Goal: Task Accomplishment & Management: Complete application form

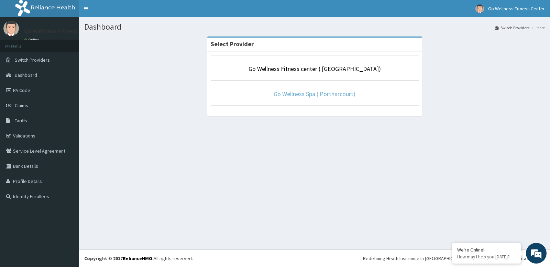
click at [334, 95] on link "Go Wellness Spa ( Portharcourt)" at bounding box center [315, 94] width 82 height 8
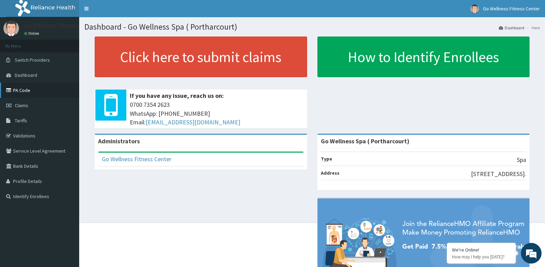
click at [45, 87] on link "PA Code" at bounding box center [39, 90] width 79 height 15
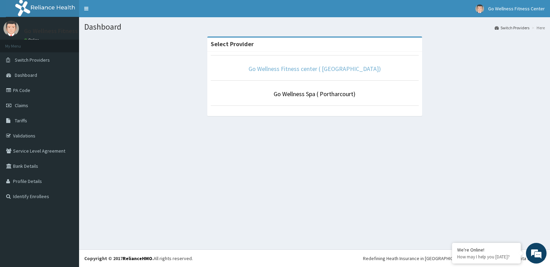
click at [344, 66] on link "Go Wellness Fitness center ( Portharcourt)" at bounding box center [315, 69] width 132 height 8
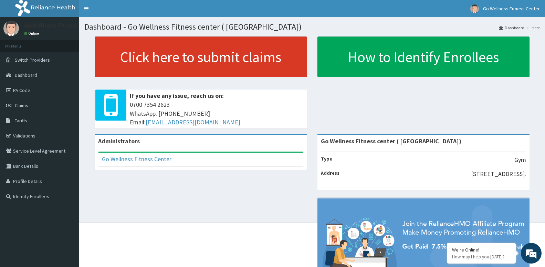
click at [254, 57] on link "Click here to submit claims" at bounding box center [201, 56] width 212 height 41
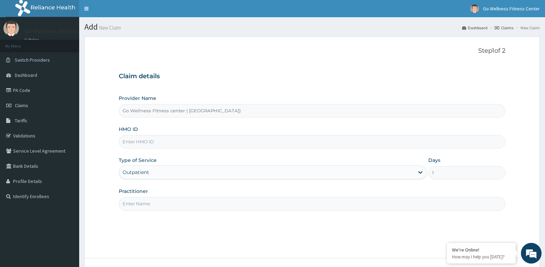
click at [200, 146] on input "HMO ID" at bounding box center [312, 141] width 386 height 13
type input "ZEI/10072"
click at [223, 204] on input "Practitioner" at bounding box center [312, 203] width 386 height 13
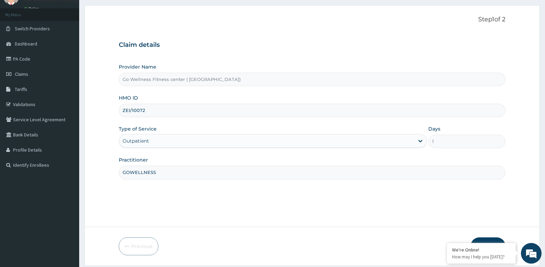
scroll to position [53, 0]
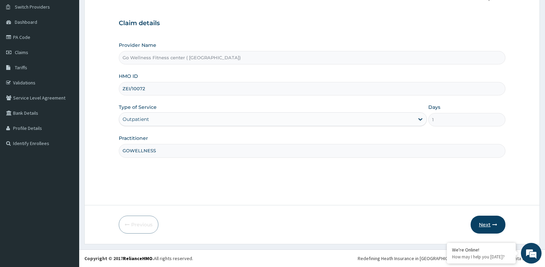
type input "GOWELLNESS"
click at [487, 223] on button "Next" at bounding box center [487, 224] width 35 height 18
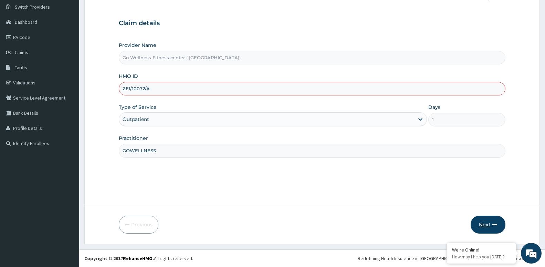
type input "ZEI/10072/A"
click at [484, 224] on button "Next" at bounding box center [487, 224] width 35 height 18
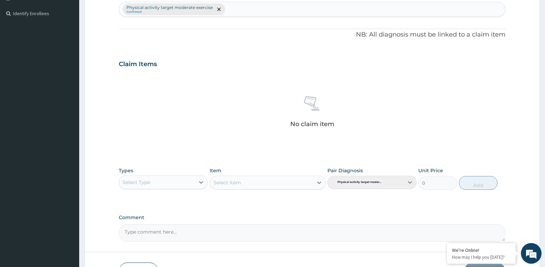
scroll to position [193, 0]
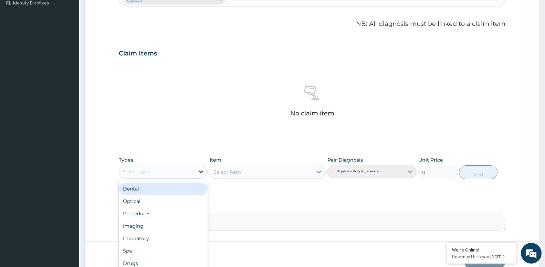
click at [200, 171] on icon at bounding box center [201, 171] width 4 height 2
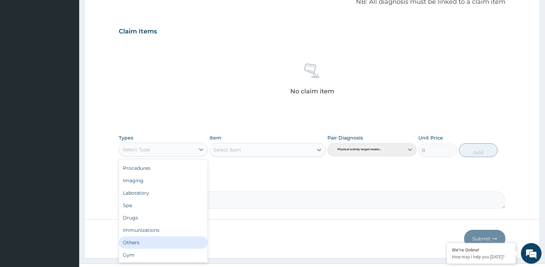
scroll to position [228, 0]
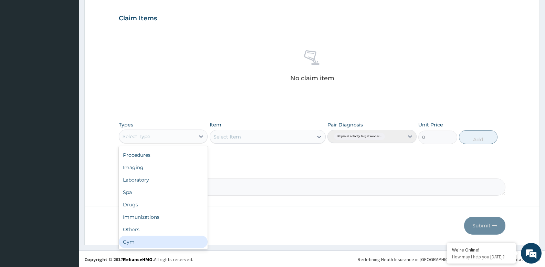
click at [177, 242] on div "Gym" at bounding box center [163, 241] width 89 height 12
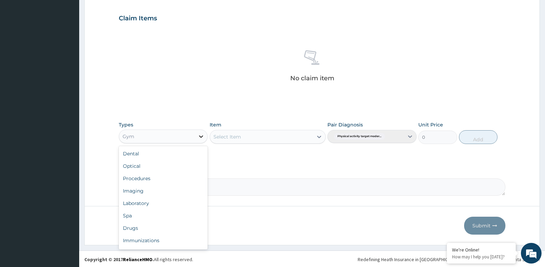
click at [201, 137] on icon at bounding box center [201, 136] width 4 height 2
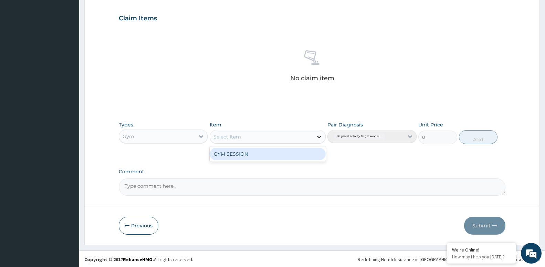
click at [318, 137] on icon at bounding box center [319, 137] width 4 height 2
click at [304, 159] on div "GYM SESSION" at bounding box center [268, 154] width 116 height 12
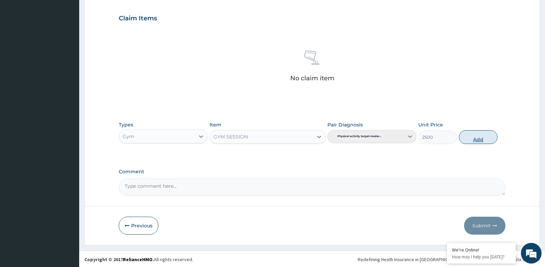
click at [484, 138] on button "Add" at bounding box center [478, 137] width 39 height 14
type input "0"
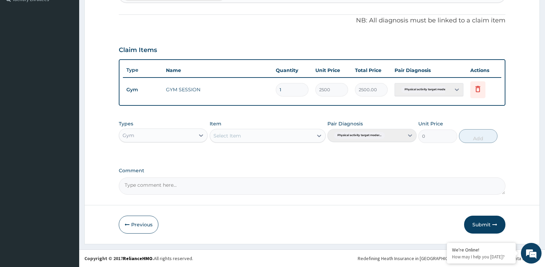
scroll to position [197, 0]
click at [490, 228] on button "Submit" at bounding box center [484, 224] width 41 height 18
click at [492, 224] on button "Submit" at bounding box center [484, 224] width 41 height 18
click at [350, 213] on form "Step 2 of 2 PA Code / Prescription Code Enter Code(Secondary Care Only) Encount…" at bounding box center [311, 42] width 455 height 404
click at [497, 223] on button "Submit" at bounding box center [484, 224] width 41 height 18
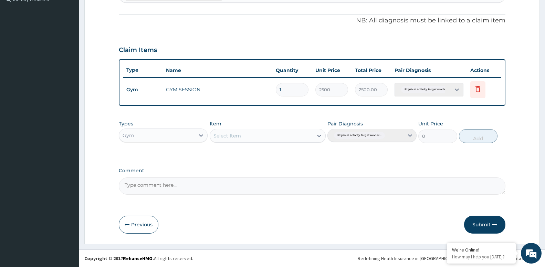
click at [484, 234] on form "Step 2 of 2 PA Code / Prescription Code Enter Code(Secondary Care Only) Encount…" at bounding box center [311, 42] width 455 height 404
click at [495, 219] on button "Submit" at bounding box center [484, 224] width 41 height 18
click at [484, 224] on button "Submit" at bounding box center [484, 224] width 41 height 18
click at [484, 223] on button "Submit" at bounding box center [484, 224] width 41 height 18
click at [484, 226] on button "Submit" at bounding box center [484, 224] width 41 height 18
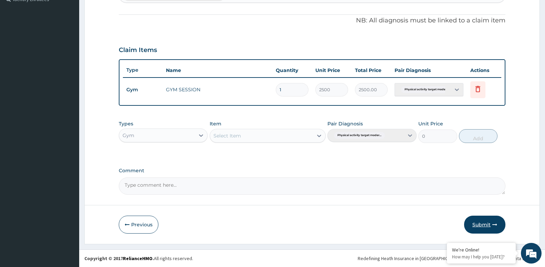
click at [488, 224] on button "Submit" at bounding box center [484, 224] width 41 height 18
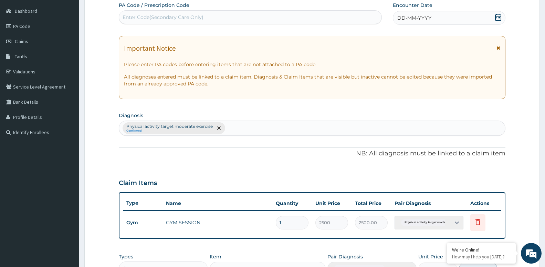
scroll to position [0, 0]
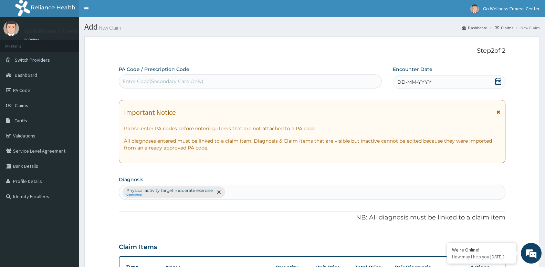
click at [210, 80] on div "Enter Code(Secondary Care Only)" at bounding box center [250, 81] width 262 height 11
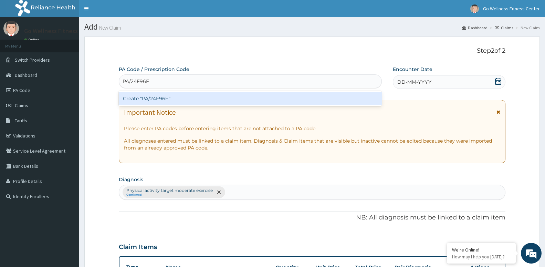
type input "PA/24F96F"
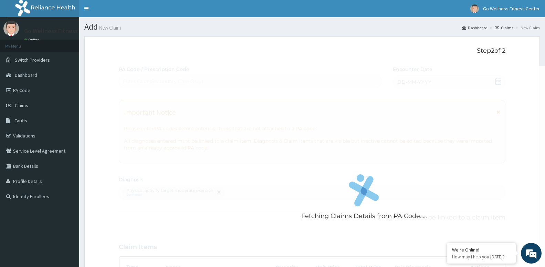
click at [500, 81] on div "Fetching Claims Details from PA Code..... PA Code / Prescription Code Enter Cod…" at bounding box center [312, 228] width 386 height 325
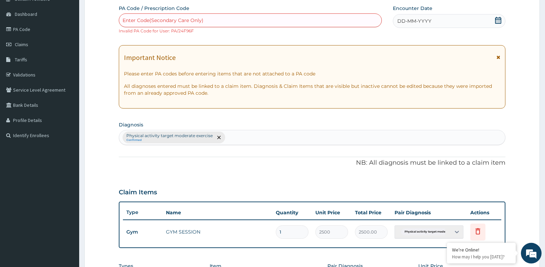
scroll to position [19, 0]
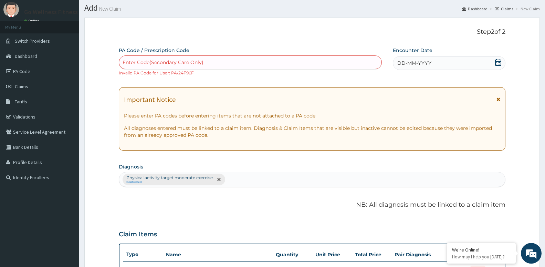
drag, startPoint x: 494, startPoint y: 62, endPoint x: 497, endPoint y: 63, distance: 3.6
click at [494, 62] on div "DD-MM-YYYY" at bounding box center [449, 63] width 113 height 14
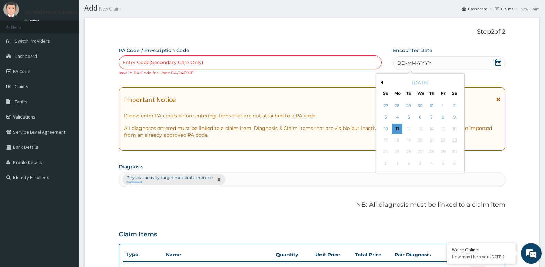
click at [497, 63] on icon at bounding box center [498, 62] width 6 height 7
click at [380, 82] on button "Previous Month" at bounding box center [380, 82] width 3 height 3
click at [454, 129] on div "19" at bounding box center [454, 129] width 10 height 10
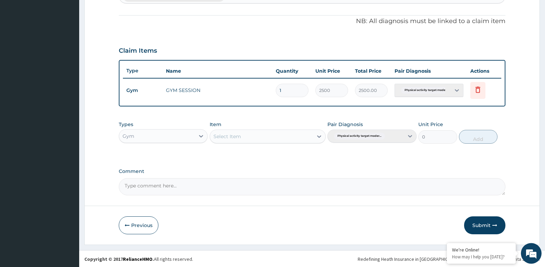
scroll to position [203, 0]
click at [475, 231] on button "Submit" at bounding box center [484, 224] width 41 height 18
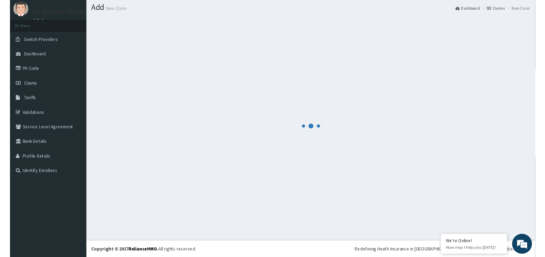
scroll to position [19, 0]
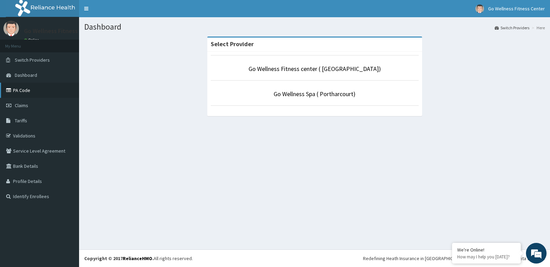
click at [23, 91] on link "PA Code" at bounding box center [39, 90] width 79 height 15
click at [97, 70] on div "Select Provider Go Wellness Fitness center ( Portharcourt) Go Wellness Spa ( Po…" at bounding box center [314, 79] width 461 height 86
click at [325, 67] on link "Go Wellness Fitness center ( [GEOGRAPHIC_DATA])" at bounding box center [315, 69] width 132 height 8
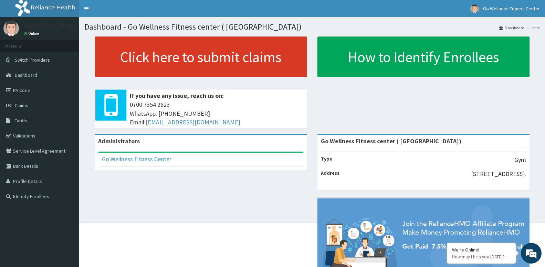
drag, startPoint x: 0, startPoint y: 0, endPoint x: 187, endPoint y: 59, distance: 196.0
click at [187, 59] on link "Click here to submit claims" at bounding box center [201, 56] width 212 height 41
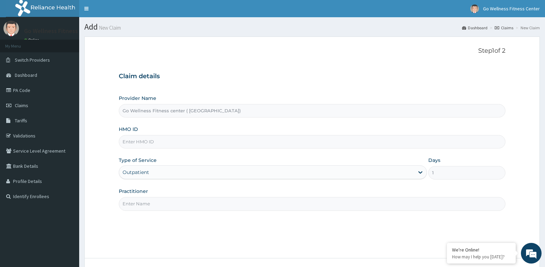
click at [160, 136] on input "HMO ID" at bounding box center [312, 141] width 386 height 13
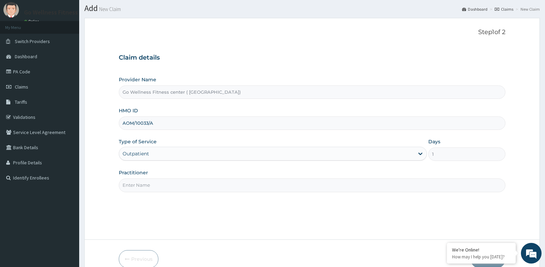
scroll to position [35, 0]
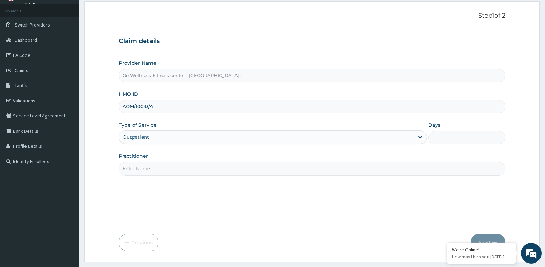
type input "AOM/10033/A"
click at [303, 168] on input "Practitioner" at bounding box center [312, 168] width 386 height 13
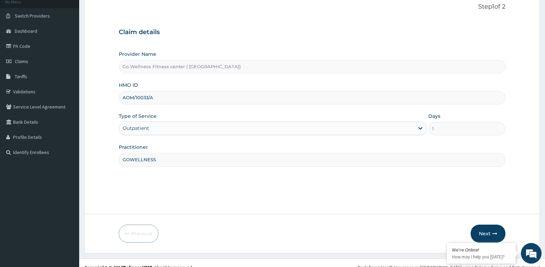
scroll to position [53, 0]
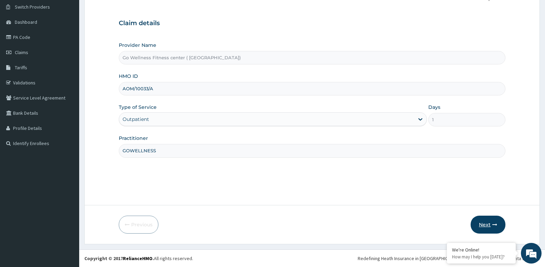
type input "GOWELLNESS"
click at [497, 220] on button "Next" at bounding box center [487, 224] width 35 height 18
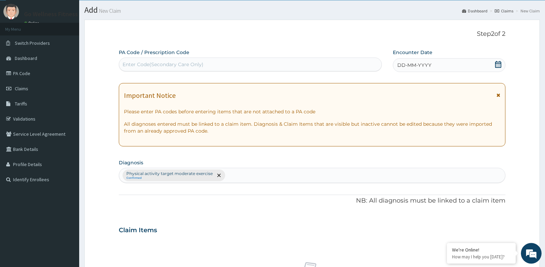
scroll to position [0, 0]
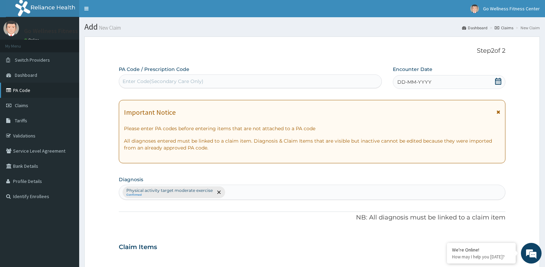
click at [20, 86] on link "PA Code" at bounding box center [39, 90] width 79 height 15
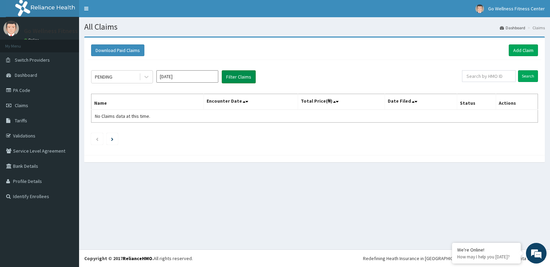
click at [241, 79] on button "Filter Claims" at bounding box center [239, 76] width 34 height 13
click at [526, 51] on link "Add Claim" at bounding box center [523, 50] width 29 height 12
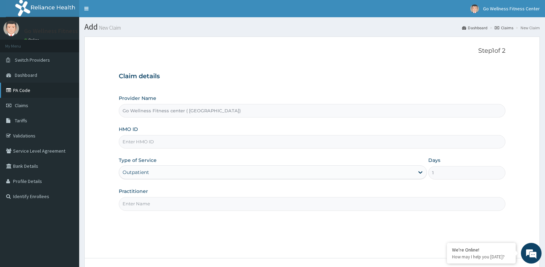
click at [55, 84] on link "PA Code" at bounding box center [39, 90] width 79 height 15
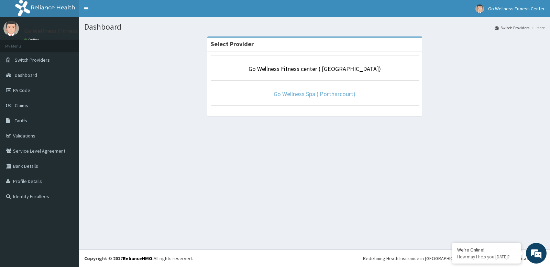
click at [314, 97] on link "Go Wellness Spa ( Portharcourt)" at bounding box center [315, 94] width 82 height 8
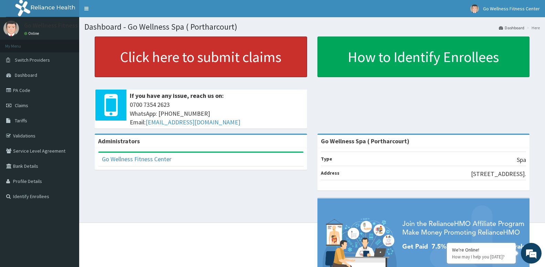
click at [261, 60] on link "Click here to submit claims" at bounding box center [201, 56] width 212 height 41
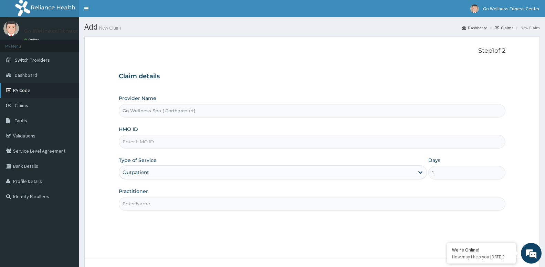
click at [47, 85] on link "PA Code" at bounding box center [39, 90] width 79 height 15
